Goal: Navigation & Orientation: Find specific page/section

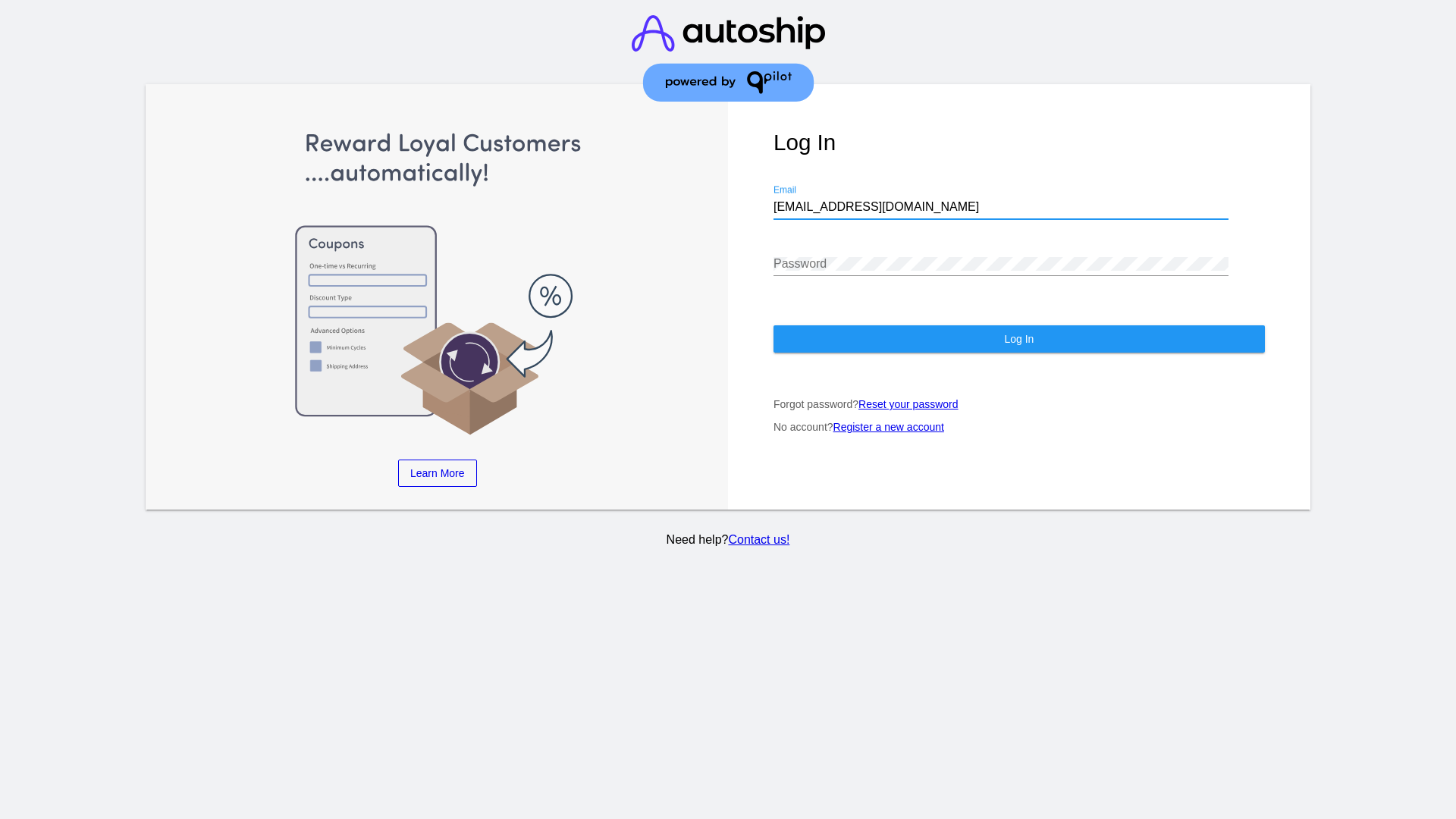
type input "[EMAIL_ADDRESS][DOMAIN_NAME]"
click at [1019, 338] on span "Log In" at bounding box center [1019, 338] width 30 height 12
